Goal: Information Seeking & Learning: Learn about a topic

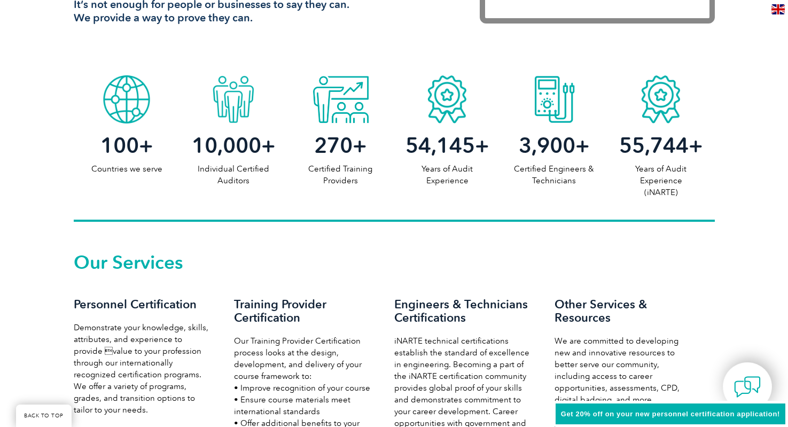
scroll to position [588, 0]
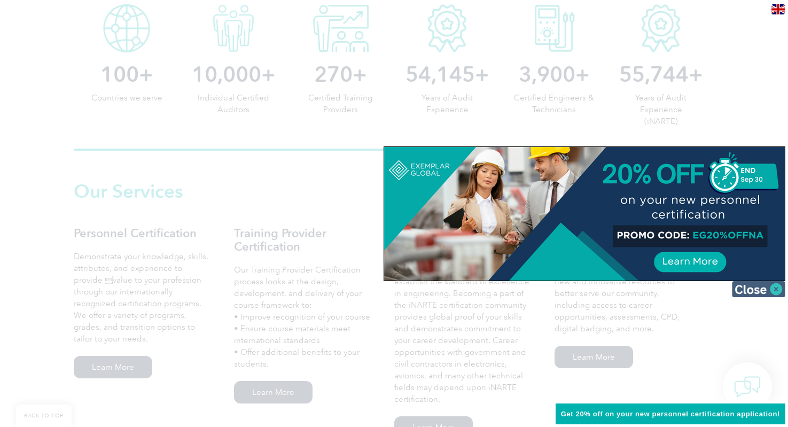
click at [778, 288] on img at bounding box center [758, 289] width 53 height 16
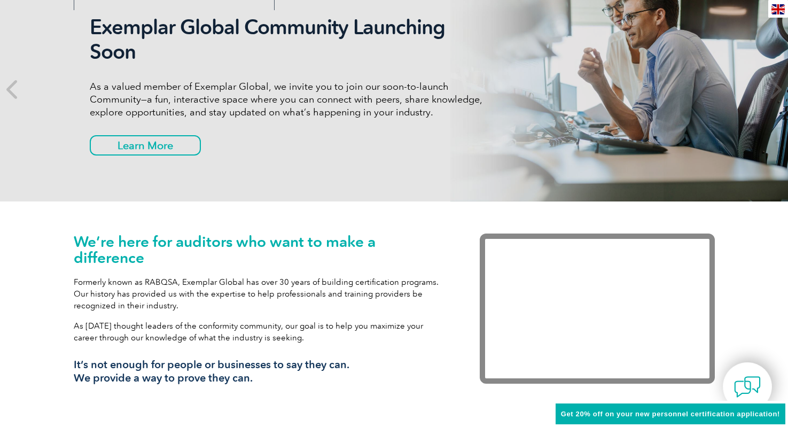
scroll to position [0, 0]
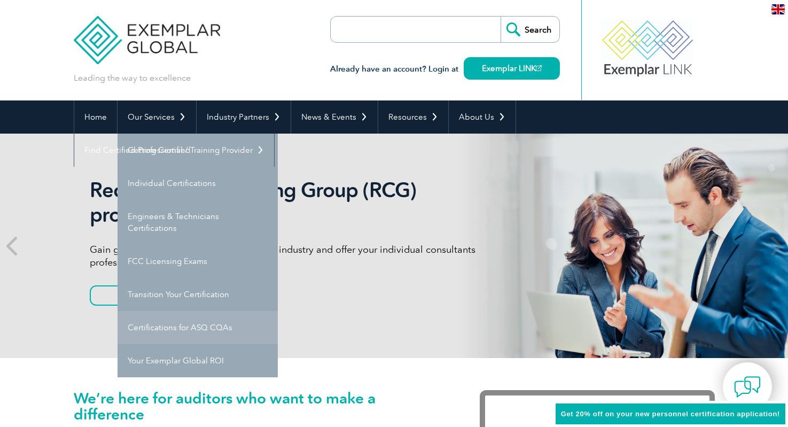
click at [204, 331] on link "Certifications for ASQ CQAs" at bounding box center [198, 327] width 160 height 33
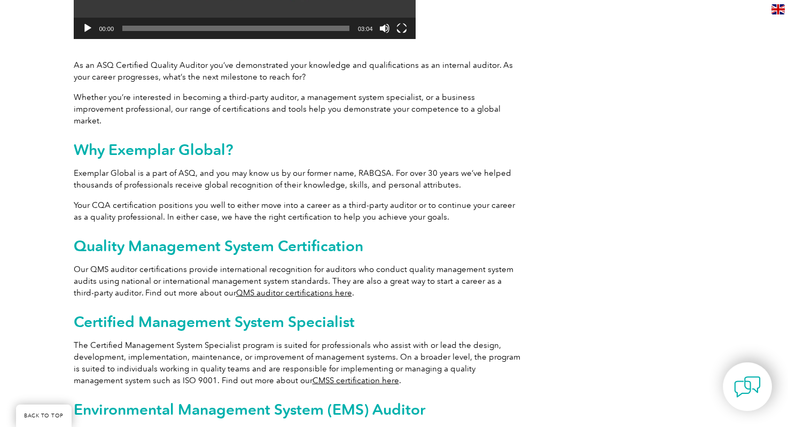
scroll to position [427, 0]
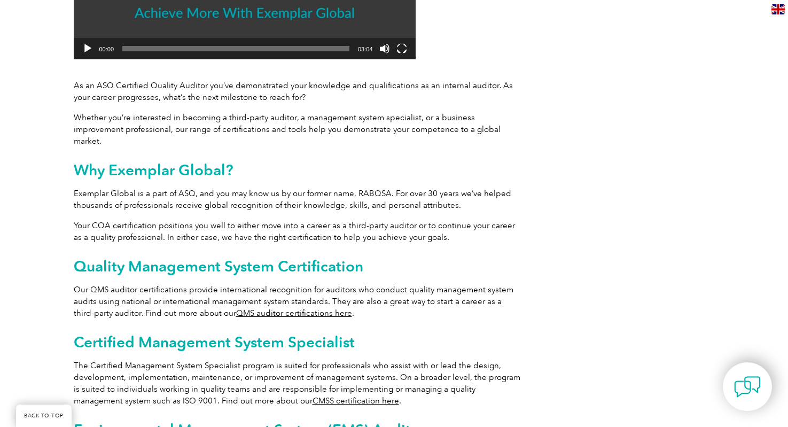
click at [288, 308] on link "QMS auditor certifications here" at bounding box center [294, 313] width 116 height 10
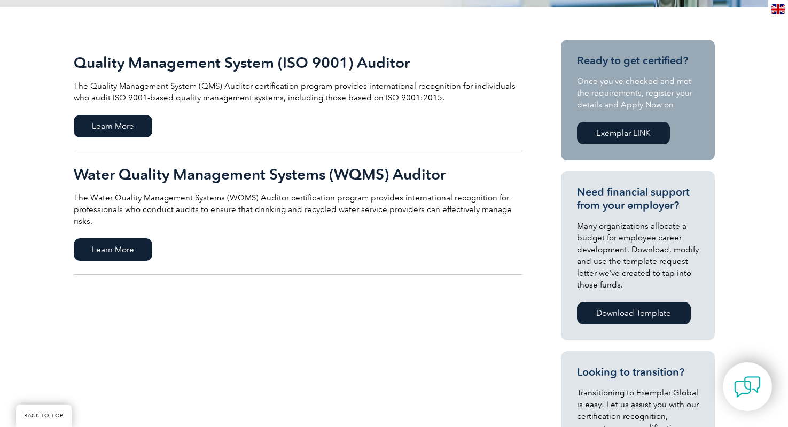
scroll to position [160, 0]
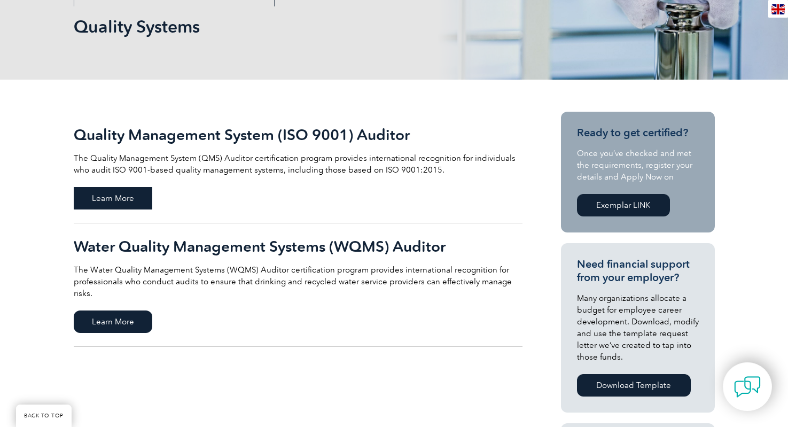
click at [119, 200] on span "Learn More" at bounding box center [113, 198] width 79 height 22
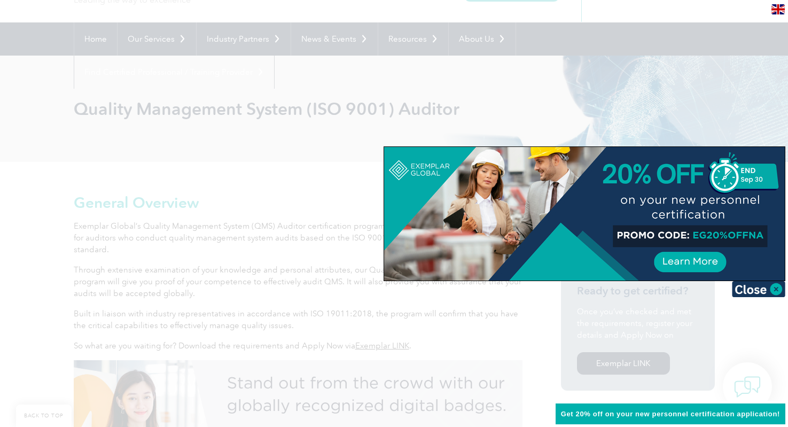
scroll to position [160, 0]
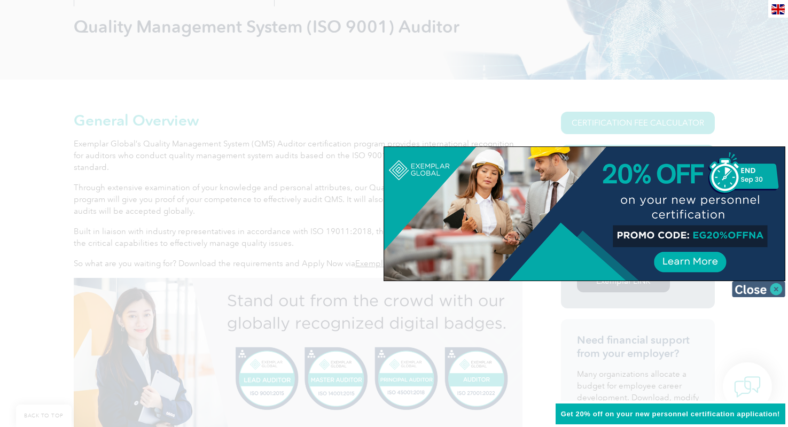
click at [761, 290] on img at bounding box center [758, 289] width 53 height 16
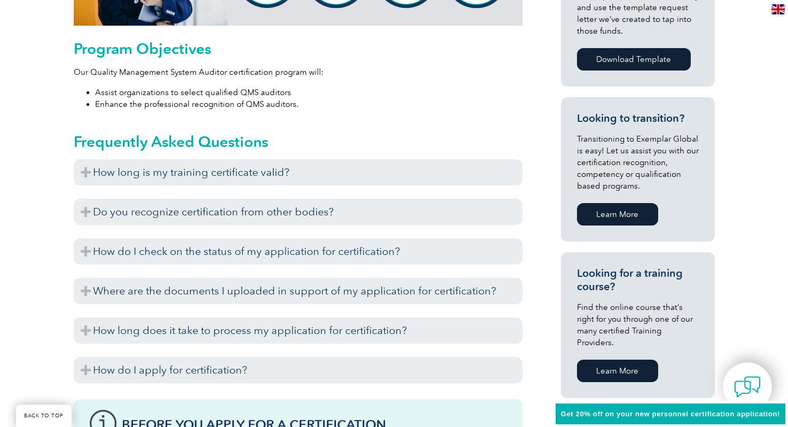
scroll to position [588, 0]
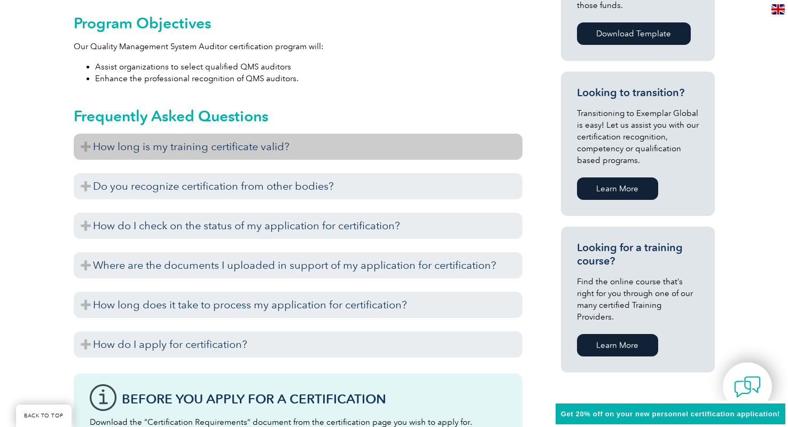
click at [87, 147] on h3 "How long is my training certificate valid?" at bounding box center [298, 147] width 449 height 26
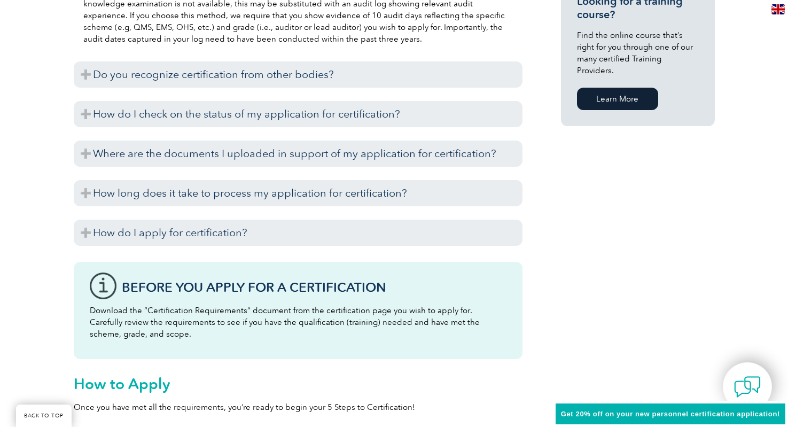
scroll to position [855, 0]
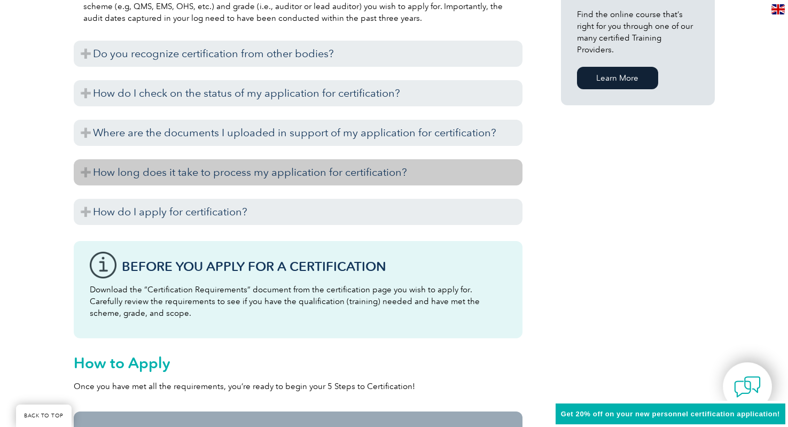
click at [84, 170] on h3 "How long does it take to process my application for certification?" at bounding box center [298, 172] width 449 height 26
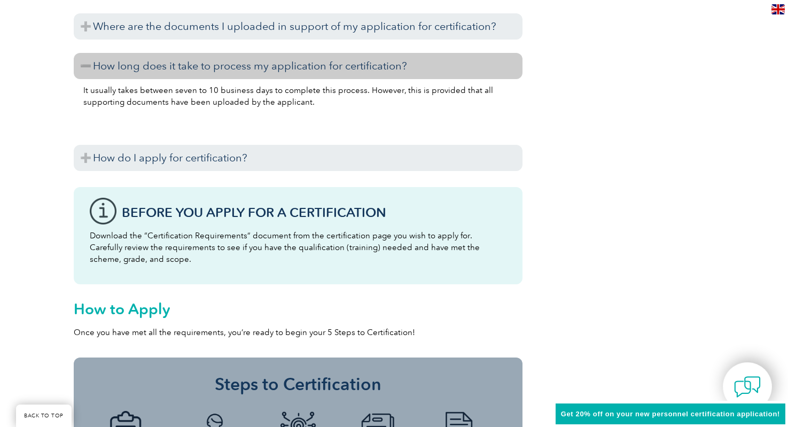
scroll to position [962, 0]
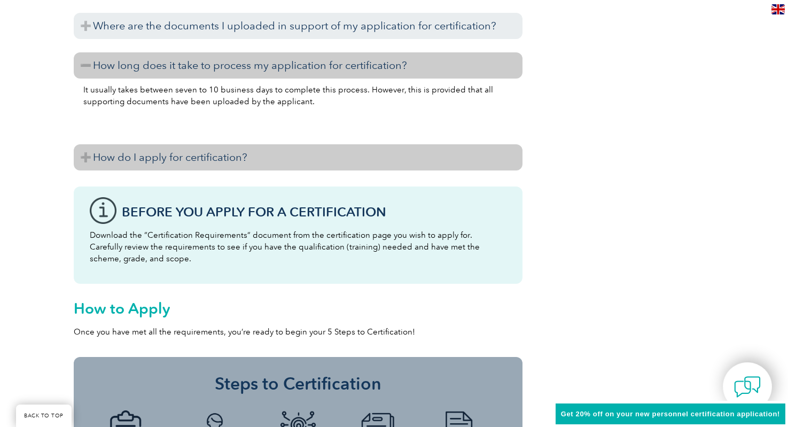
click at [88, 158] on h3 "How do I apply for certification?" at bounding box center [298, 157] width 449 height 26
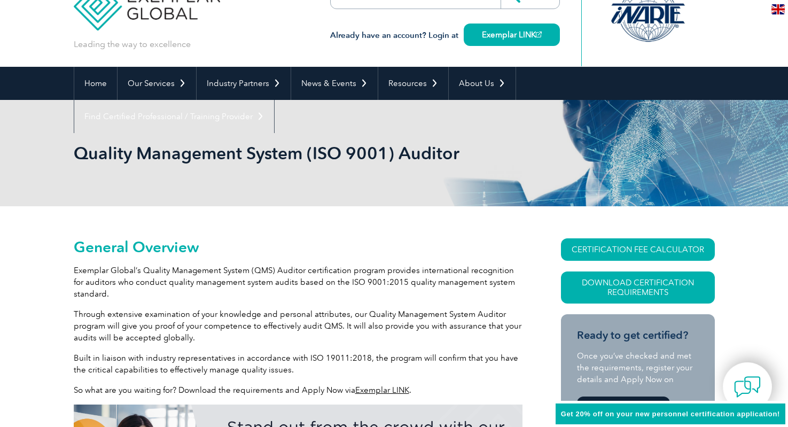
scroll to position [0, 0]
